Goal: Task Accomplishment & Management: Manage account settings

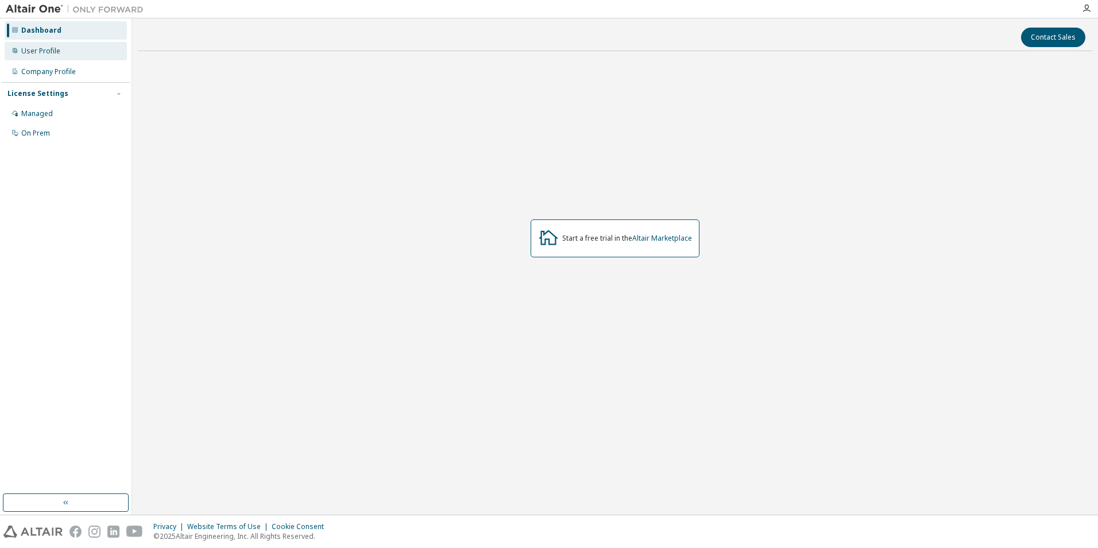
click at [74, 50] on div "User Profile" at bounding box center [66, 51] width 122 height 18
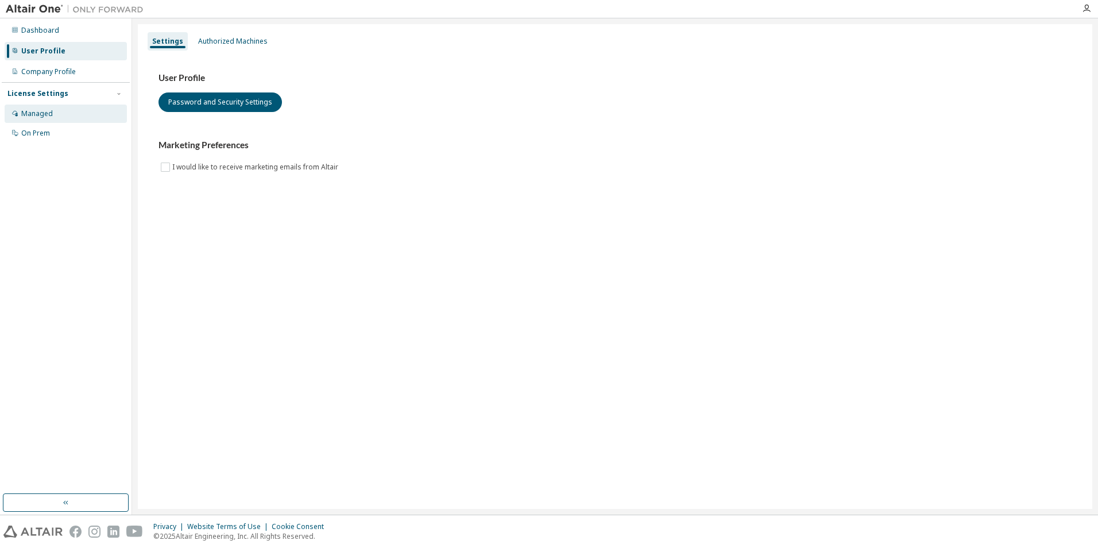
click at [63, 115] on div "Managed" at bounding box center [66, 114] width 122 height 18
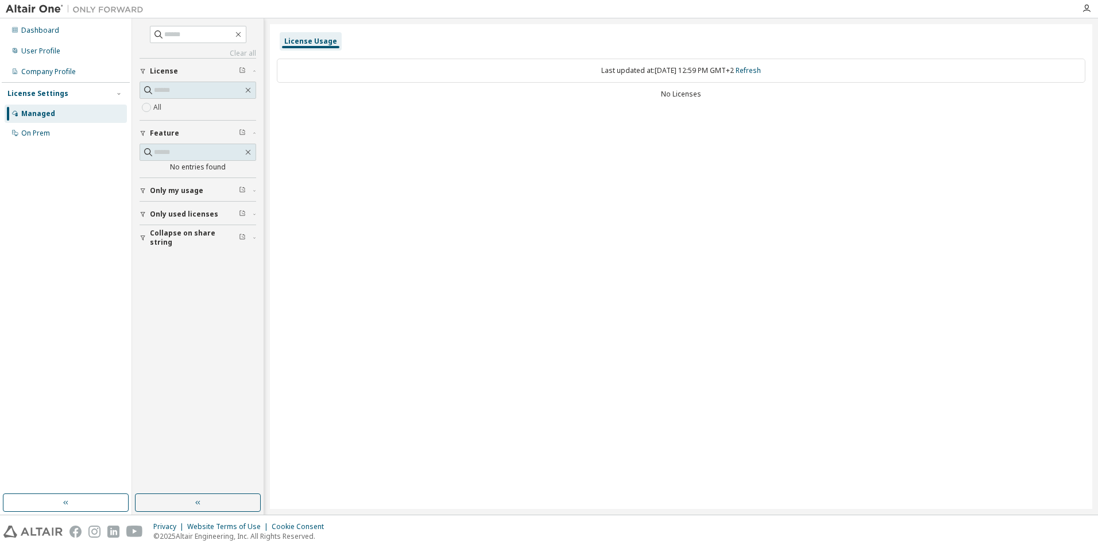
click at [211, 215] on span "Only used licenses" at bounding box center [184, 214] width 68 height 9
click at [48, 136] on div "On Prem" at bounding box center [35, 133] width 29 height 9
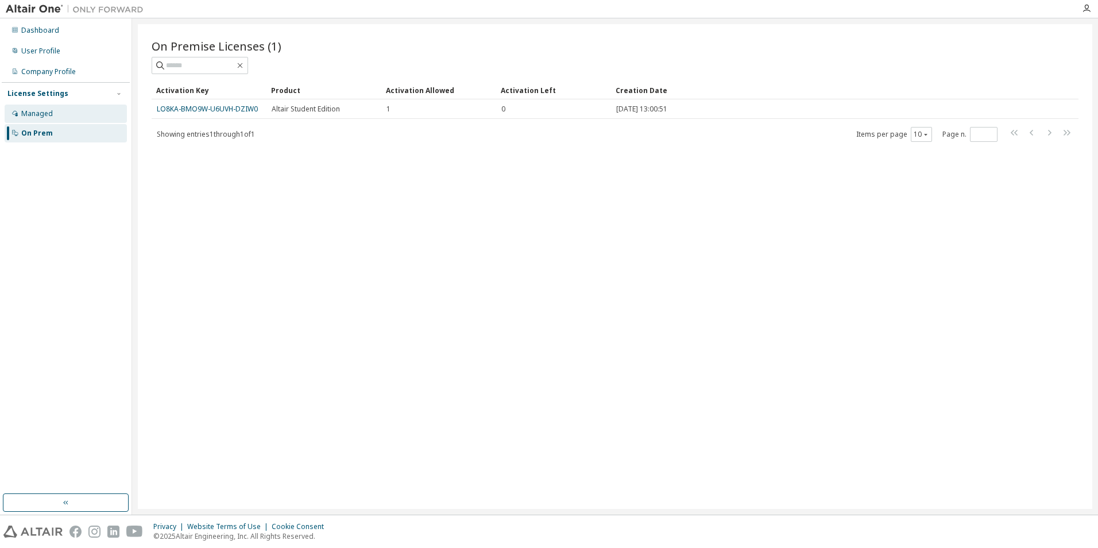
click at [53, 109] on div "Managed" at bounding box center [66, 114] width 122 height 18
